Goal: Navigation & Orientation: Understand site structure

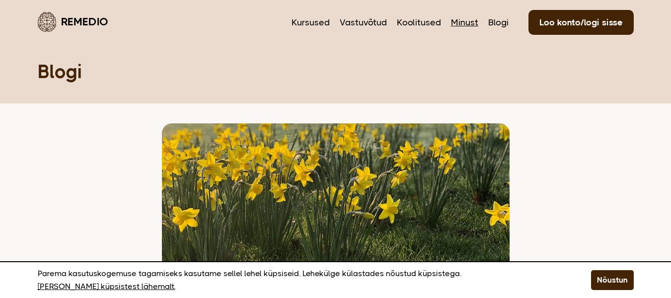
click at [464, 22] on link "Minust" at bounding box center [464, 22] width 27 height 13
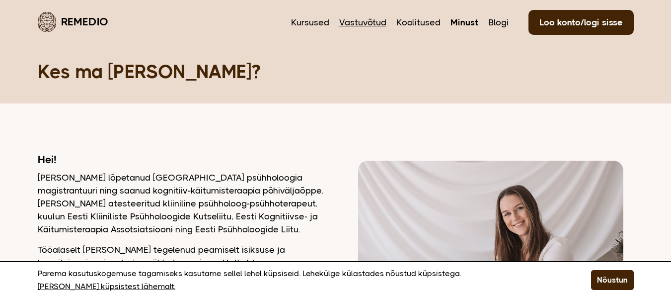
click at [373, 24] on link "Vastuvõtud" at bounding box center [362, 22] width 47 height 13
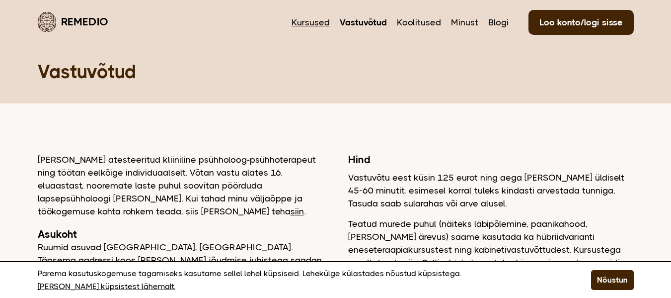
click at [316, 22] on link "Kursused" at bounding box center [311, 22] width 38 height 13
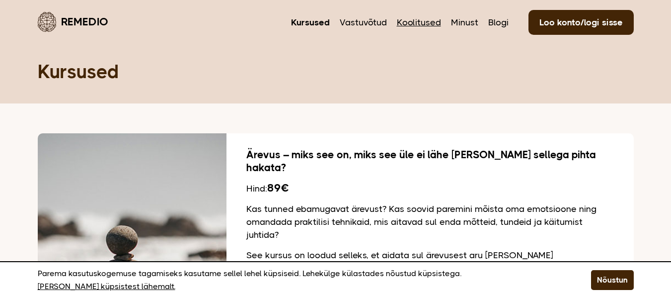
click at [414, 20] on link "Koolitused" at bounding box center [419, 22] width 44 height 13
click at [498, 23] on link "Blogi" at bounding box center [498, 22] width 20 height 13
